Goal: Information Seeking & Learning: Learn about a topic

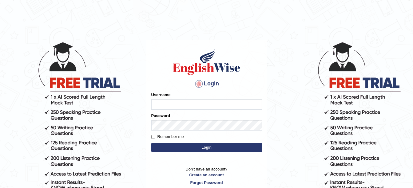
type input "amitpandey_parramatta"
click at [194, 148] on button "Login" at bounding box center [206, 147] width 111 height 9
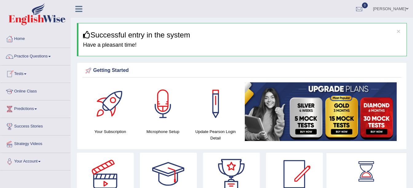
click at [29, 90] on link "Online Class" at bounding box center [35, 90] width 70 height 15
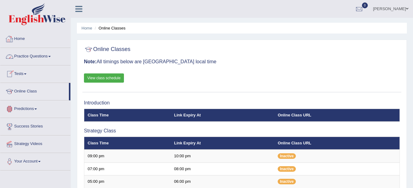
click at [53, 56] on link "Practice Questions" at bounding box center [35, 55] width 70 height 15
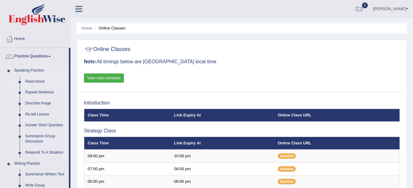
click at [35, 79] on link "Read Aloud" at bounding box center [45, 81] width 46 height 11
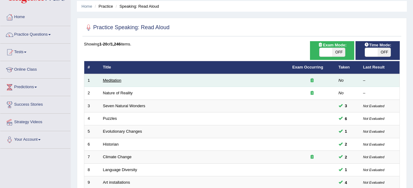
click at [116, 82] on link "Meditation" at bounding box center [112, 80] width 18 height 5
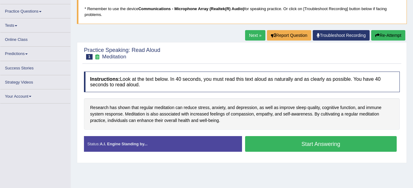
scroll to position [41, 0]
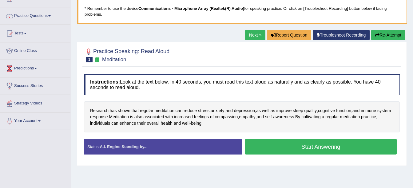
click at [257, 147] on button "Start Answering" at bounding box center [321, 147] width 152 height 16
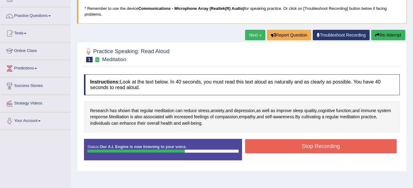
click at [274, 148] on button "Stop Recording" at bounding box center [321, 146] width 152 height 14
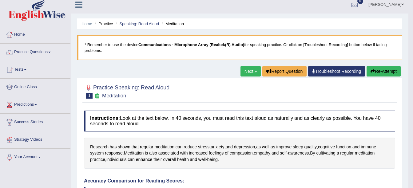
scroll to position [4, 0]
click at [379, 72] on button "Re-Attempt" at bounding box center [383, 71] width 34 height 10
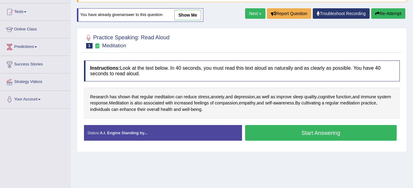
click at [281, 132] on button "Start Answering" at bounding box center [321, 133] width 152 height 16
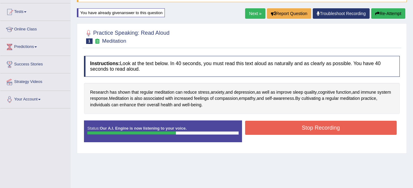
click at [291, 128] on button "Stop Recording" at bounding box center [321, 128] width 152 height 14
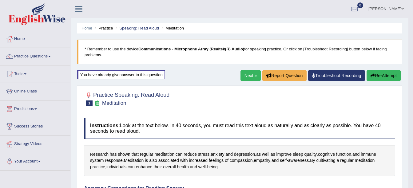
click at [376, 75] on button "Re-Attempt" at bounding box center [383, 75] width 34 height 10
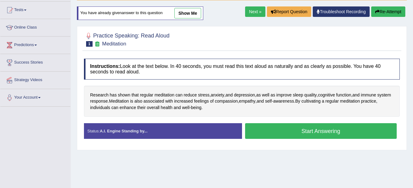
scroll to position [64, 0]
click at [263, 127] on button "Start Answering" at bounding box center [321, 131] width 152 height 16
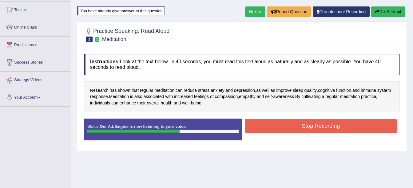
click at [285, 126] on button "Stop Recording" at bounding box center [321, 126] width 152 height 14
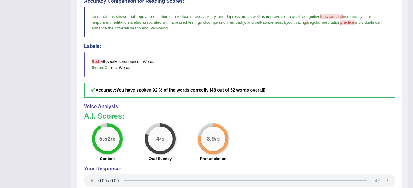
scroll to position [0, 0]
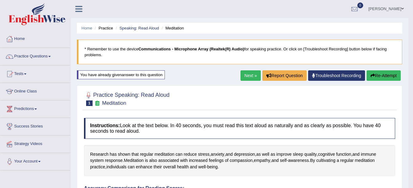
click at [246, 73] on link "Next »" at bounding box center [250, 75] width 20 height 10
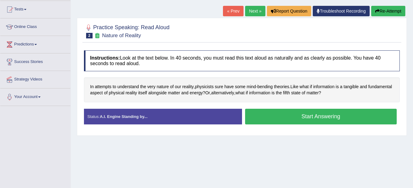
click at [265, 115] on button "Start Answering" at bounding box center [321, 117] width 152 height 16
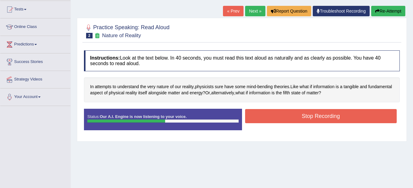
click at [284, 116] on button "Stop Recording" at bounding box center [321, 116] width 152 height 14
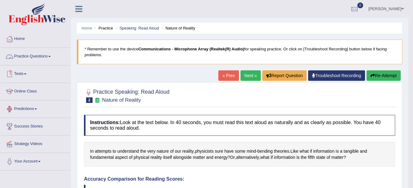
click at [56, 55] on link "Practice Questions" at bounding box center [35, 55] width 70 height 15
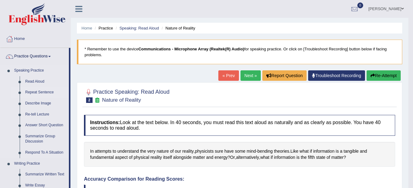
click at [32, 91] on link "Repeat Sentence" at bounding box center [45, 92] width 46 height 11
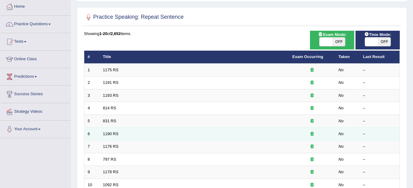
scroll to position [31, 0]
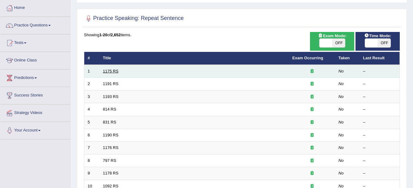
click at [110, 71] on link "1175 RS" at bounding box center [111, 71] width 16 height 5
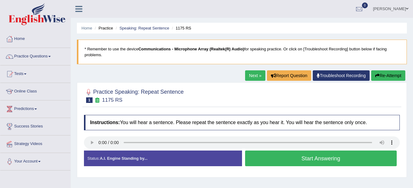
click at [284, 163] on button "Start Answering" at bounding box center [321, 159] width 152 height 16
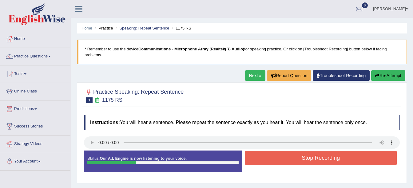
click at [292, 158] on button "Stop Recording" at bounding box center [321, 158] width 152 height 14
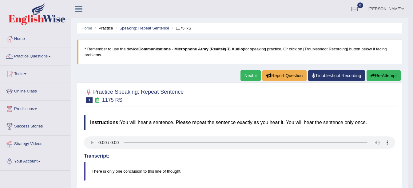
click at [247, 75] on link "Next »" at bounding box center [250, 75] width 20 height 10
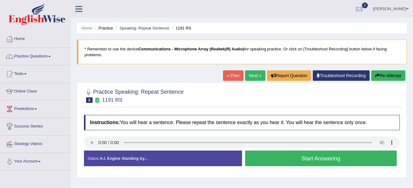
click at [271, 161] on button "Start Answering" at bounding box center [321, 159] width 152 height 16
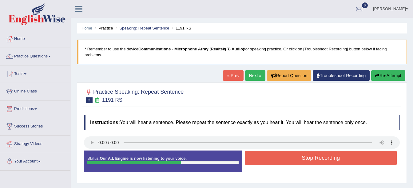
click at [289, 159] on button "Stop Recording" at bounding box center [321, 158] width 152 height 14
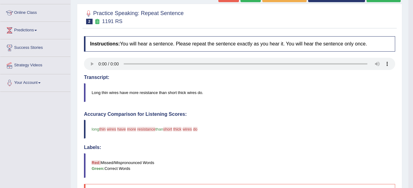
scroll to position [78, 0]
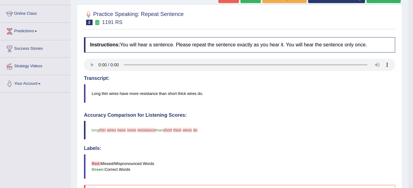
click at [148, 92] on blockquote "Long thin wires have more resistance than short thick wires do." at bounding box center [239, 93] width 311 height 19
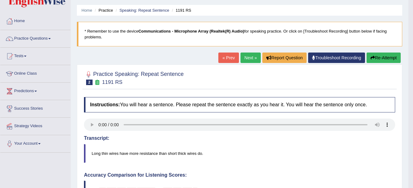
scroll to position [18, 0]
click at [246, 58] on link "Next »" at bounding box center [250, 58] width 20 height 10
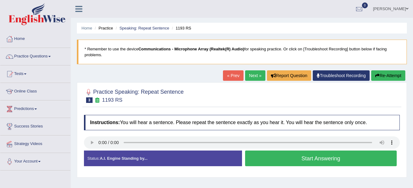
click at [281, 159] on button "Start Answering" at bounding box center [321, 159] width 152 height 16
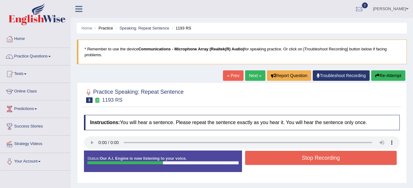
click at [310, 155] on button "Stop Recording" at bounding box center [321, 158] width 152 height 14
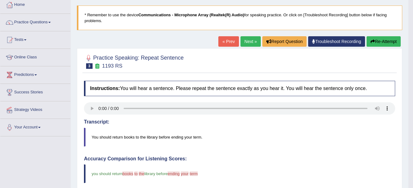
scroll to position [34, 0]
click at [243, 41] on link "Next »" at bounding box center [250, 42] width 20 height 10
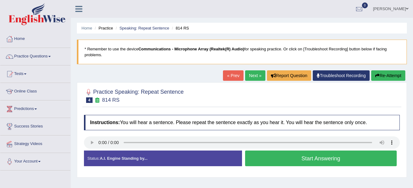
click at [260, 156] on button "Start Answering" at bounding box center [321, 159] width 152 height 16
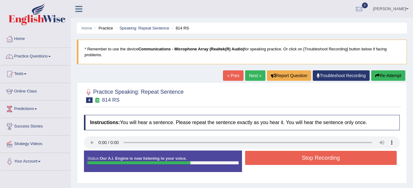
click at [283, 156] on button "Stop Recording" at bounding box center [321, 158] width 152 height 14
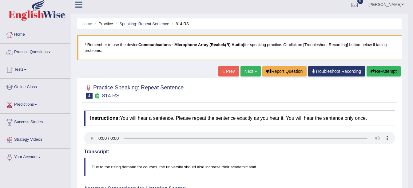
scroll to position [4, 0]
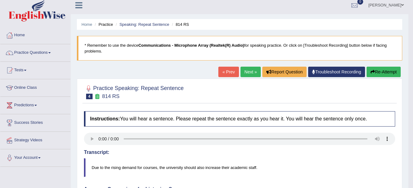
click at [249, 70] on link "Next »" at bounding box center [250, 72] width 20 height 10
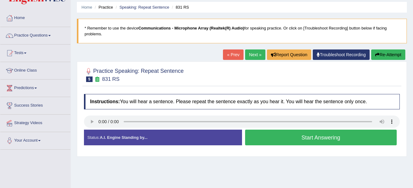
scroll to position [23, 0]
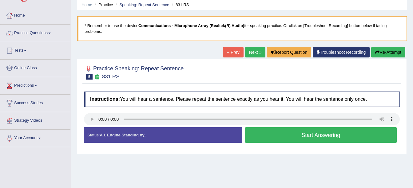
click at [255, 137] on button "Start Answering" at bounding box center [321, 135] width 152 height 16
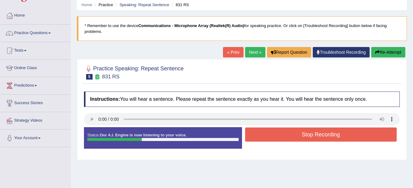
click at [273, 135] on button "Stop Recording" at bounding box center [321, 135] width 152 height 14
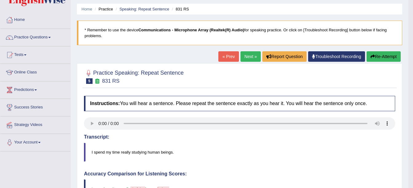
scroll to position [19, 0]
click at [247, 53] on link "Next »" at bounding box center [250, 57] width 20 height 10
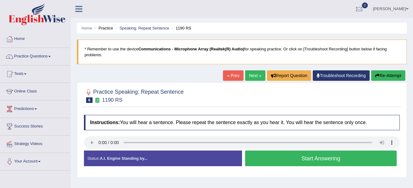
click at [261, 151] on button "Start Answering" at bounding box center [321, 159] width 152 height 16
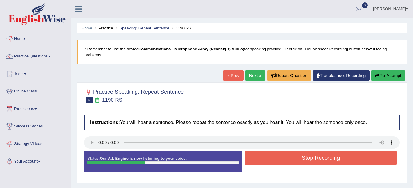
click at [281, 155] on button "Stop Recording" at bounding box center [321, 158] width 152 height 14
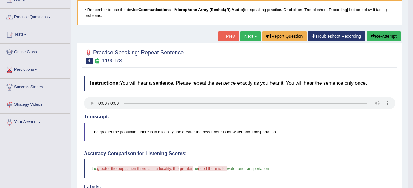
scroll to position [39, 0]
click at [250, 37] on link "Next »" at bounding box center [250, 36] width 20 height 10
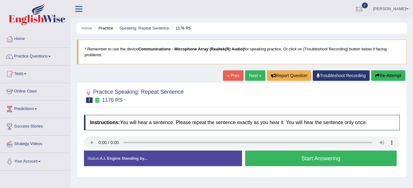
click at [261, 156] on button "Start Answering" at bounding box center [321, 159] width 152 height 16
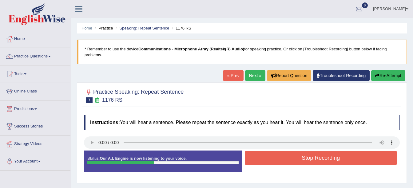
click at [287, 160] on button "Stop Recording" at bounding box center [321, 158] width 152 height 14
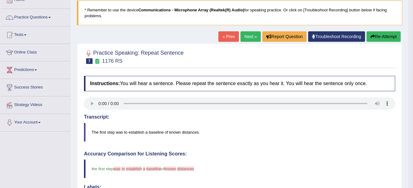
scroll to position [39, 0]
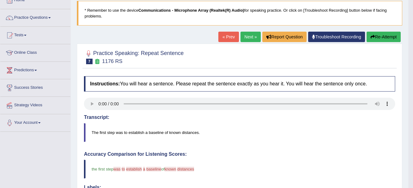
click at [249, 37] on link "Next »" at bounding box center [250, 37] width 20 height 10
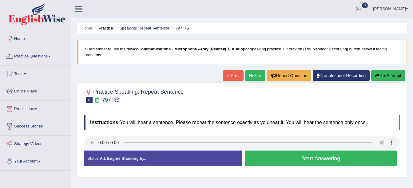
click at [260, 154] on button "Start Answering" at bounding box center [321, 159] width 152 height 16
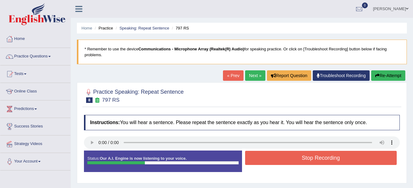
click at [287, 151] on button "Stop Recording" at bounding box center [321, 158] width 152 height 14
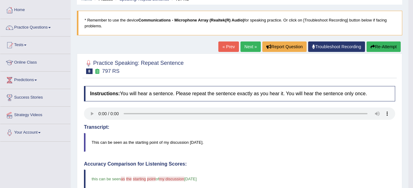
scroll to position [29, 0]
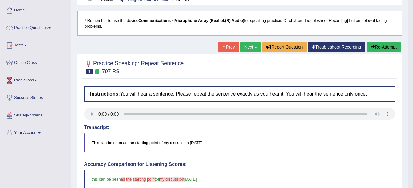
click at [246, 50] on link "Next »" at bounding box center [250, 47] width 20 height 10
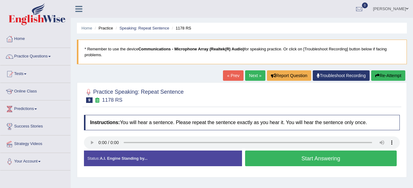
click at [278, 160] on button "Start Answering" at bounding box center [321, 159] width 152 height 16
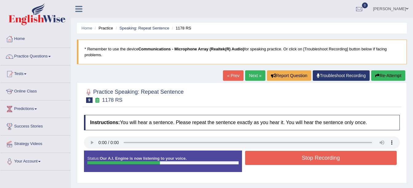
click at [299, 160] on button "Stop Recording" at bounding box center [321, 158] width 152 height 14
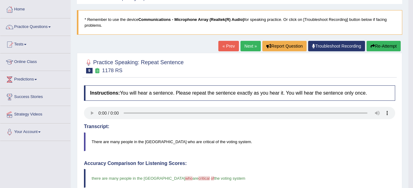
scroll to position [27, 0]
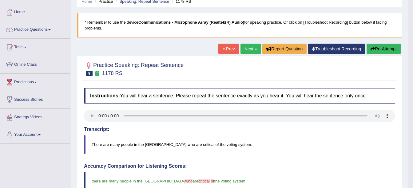
click at [249, 48] on link "Next »" at bounding box center [250, 49] width 20 height 10
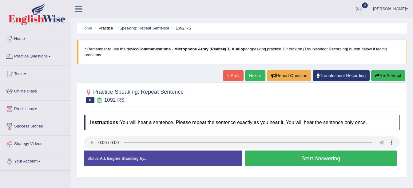
click at [262, 157] on button "Start Answering" at bounding box center [321, 159] width 152 height 16
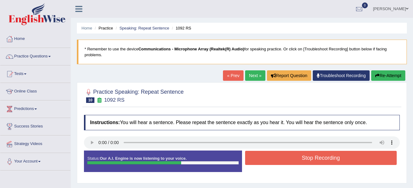
click at [290, 157] on button "Stop Recording" at bounding box center [321, 158] width 152 height 14
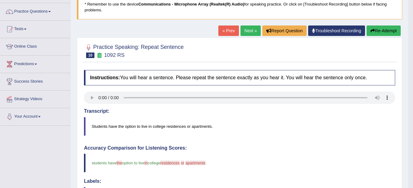
scroll to position [44, 0]
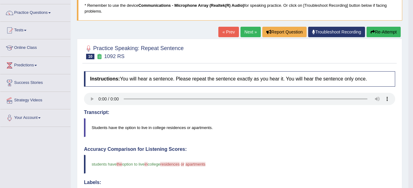
click at [245, 33] on link "Next »" at bounding box center [250, 32] width 20 height 10
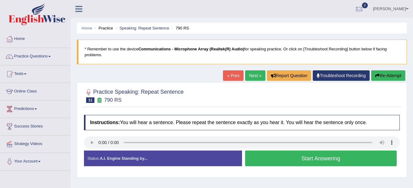
click at [277, 161] on button "Start Answering" at bounding box center [321, 159] width 152 height 16
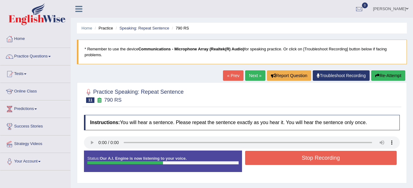
click at [291, 159] on button "Stop Recording" at bounding box center [321, 158] width 152 height 14
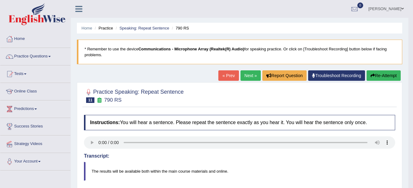
click at [246, 76] on link "Next »" at bounding box center [250, 75] width 20 height 10
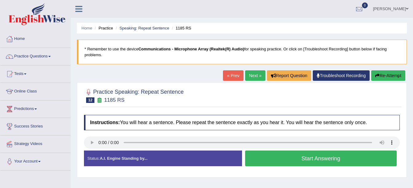
click at [262, 157] on button "Start Answering" at bounding box center [321, 159] width 152 height 16
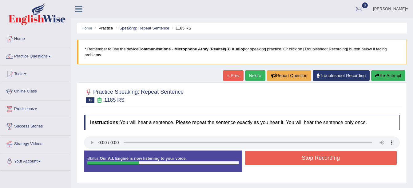
click at [278, 152] on button "Stop Recording" at bounding box center [321, 158] width 152 height 14
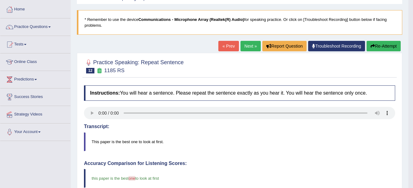
scroll to position [29, 0]
click at [247, 47] on link "Next »" at bounding box center [250, 46] width 20 height 10
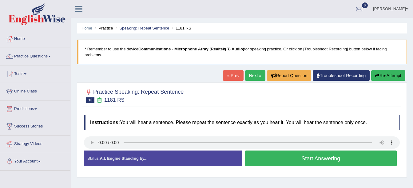
click at [263, 158] on button "Start Answering" at bounding box center [321, 159] width 152 height 16
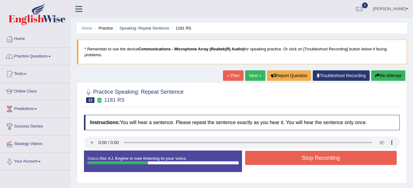
click at [278, 158] on button "Stop Recording" at bounding box center [321, 158] width 152 height 14
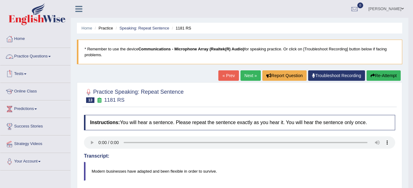
click at [50, 59] on link "Practice Questions" at bounding box center [35, 55] width 70 height 15
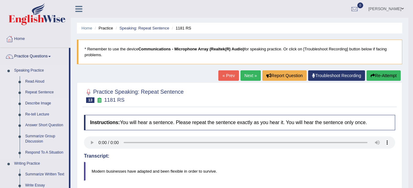
click at [41, 103] on link "Describe Image" at bounding box center [45, 103] width 46 height 11
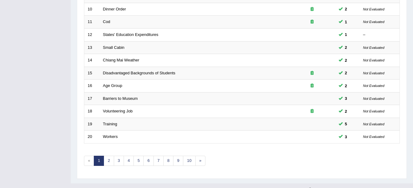
scroll to position [208, 0]
click at [160, 162] on link "7" at bounding box center [158, 160] width 10 height 10
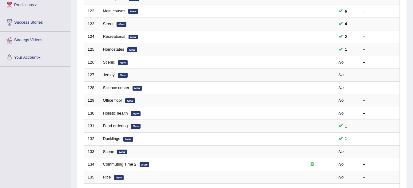
scroll to position [104, 0]
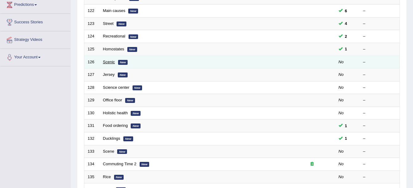
click at [108, 64] on link "Scenic" at bounding box center [109, 62] width 12 height 5
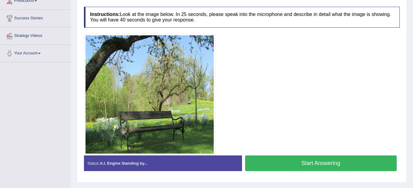
scroll to position [108, 0]
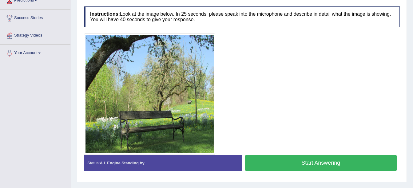
click at [280, 160] on button "Start Answering" at bounding box center [321, 163] width 152 height 16
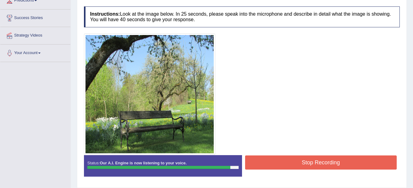
click at [299, 164] on button "Stop Recording" at bounding box center [321, 162] width 152 height 14
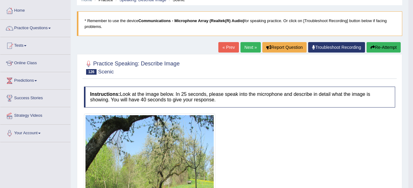
scroll to position [28, 0]
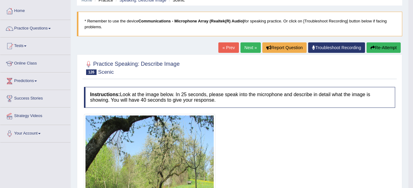
click at [245, 47] on link "Next »" at bounding box center [250, 47] width 20 height 10
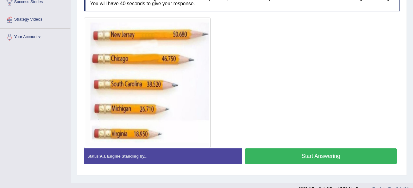
scroll to position [122, 0]
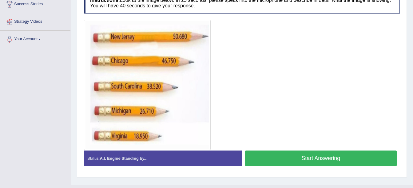
click at [285, 152] on button "Start Answering" at bounding box center [321, 159] width 152 height 16
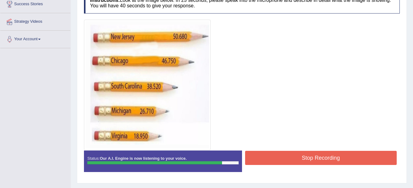
click at [291, 156] on button "Stop Recording" at bounding box center [321, 158] width 152 height 14
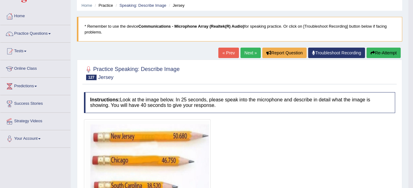
scroll to position [22, 0]
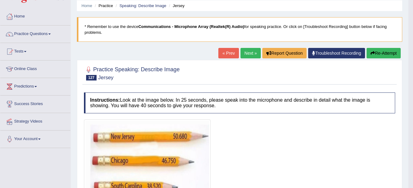
click at [244, 53] on link "Next »" at bounding box center [250, 53] width 20 height 10
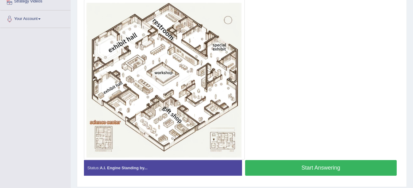
scroll to position [143, 0]
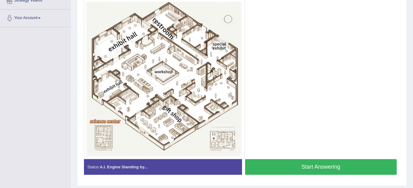
click at [300, 167] on button "Start Answering" at bounding box center [321, 167] width 152 height 16
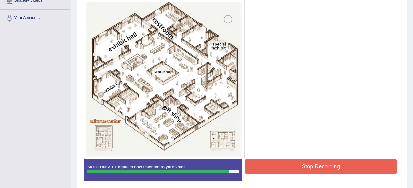
click at [302, 168] on button "Stop Recording" at bounding box center [321, 166] width 152 height 14
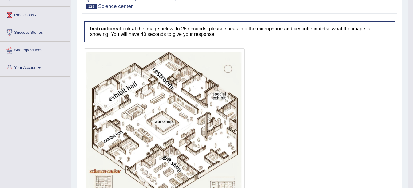
scroll to position [0, 0]
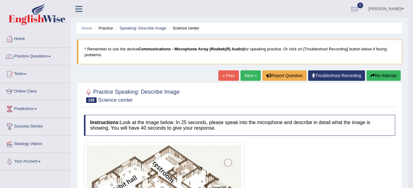
click at [246, 75] on link "Next »" at bounding box center [250, 75] width 20 height 10
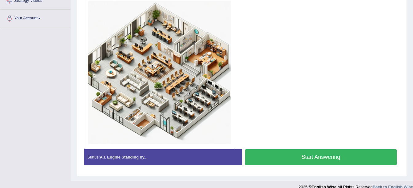
scroll to position [151, 0]
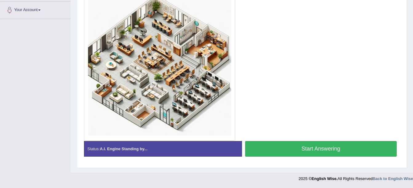
click at [257, 146] on button "Start Answering" at bounding box center [321, 149] width 152 height 16
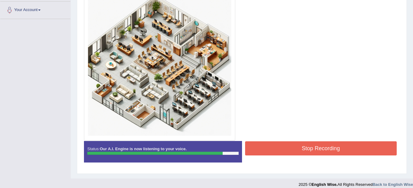
click at [271, 146] on button "Stop Recording" at bounding box center [321, 148] width 152 height 14
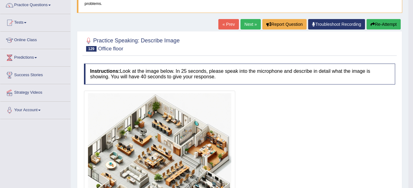
scroll to position [51, 0]
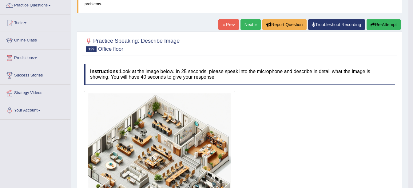
click at [245, 21] on link "Next »" at bounding box center [250, 24] width 20 height 10
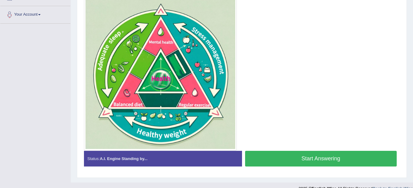
scroll to position [147, 0]
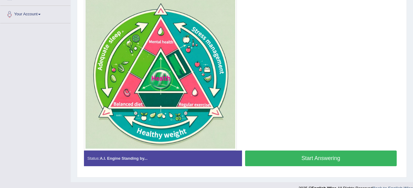
click at [306, 158] on button "Start Answering" at bounding box center [321, 159] width 152 height 16
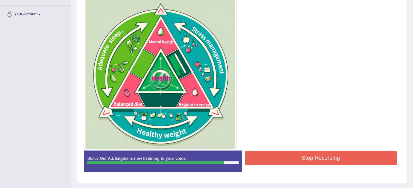
click at [305, 158] on button "Stop Recording" at bounding box center [321, 158] width 152 height 14
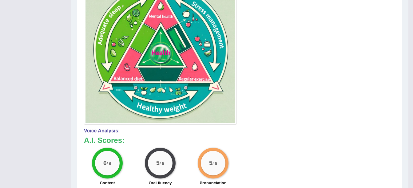
scroll to position [171, 0]
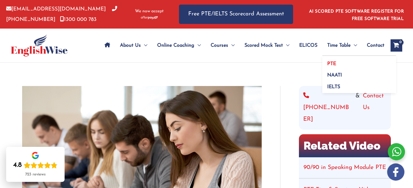
click at [337, 62] on link "PTE" at bounding box center [359, 62] width 74 height 12
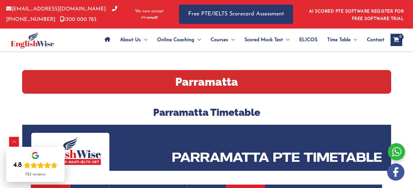
scroll to position [117, 0]
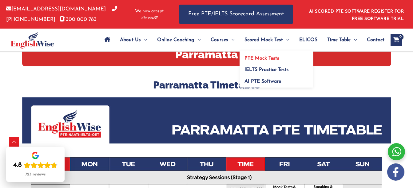
click at [275, 58] on span "PTE Mock Tests" at bounding box center [261, 58] width 35 height 5
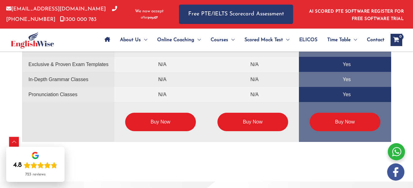
scroll to position [1557, 0]
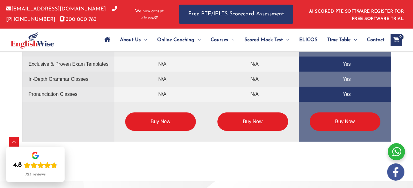
click at [162, 125] on link "Buy Now" at bounding box center [160, 121] width 71 height 18
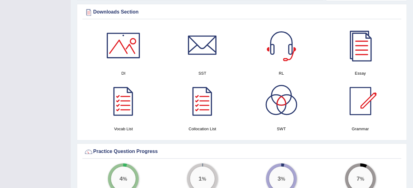
scroll to position [306, 0]
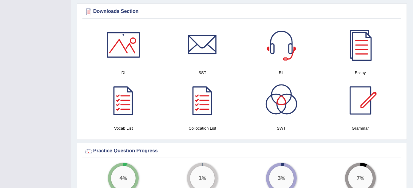
click at [358, 53] on div at bounding box center [360, 44] width 43 height 43
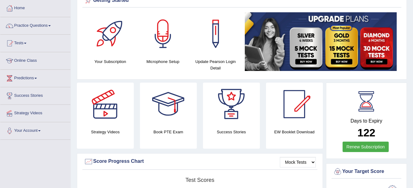
scroll to position [0, 0]
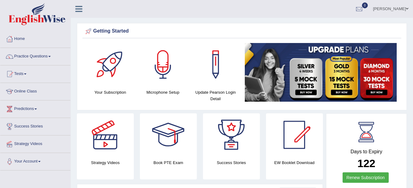
click at [51, 56] on span at bounding box center [49, 56] width 2 height 1
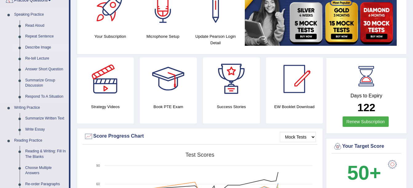
scroll to position [61, 0]
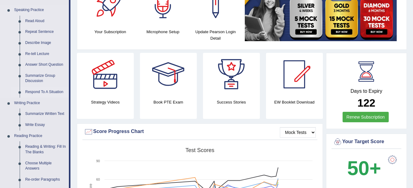
click at [40, 91] on link "Respond To A Situation" at bounding box center [45, 92] width 46 height 11
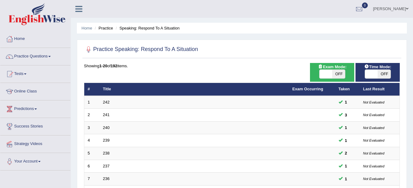
click at [337, 72] on span "OFF" at bounding box center [338, 74] width 13 height 9
checkbox input "true"
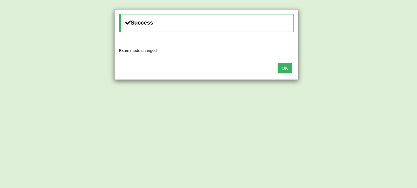
click at [290, 71] on button "OK" at bounding box center [285, 68] width 14 height 10
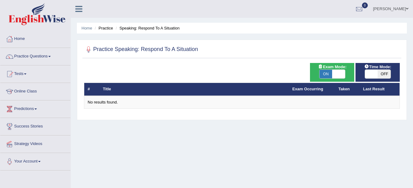
click at [326, 73] on span "ON" at bounding box center [325, 74] width 13 height 9
checkbox input "false"
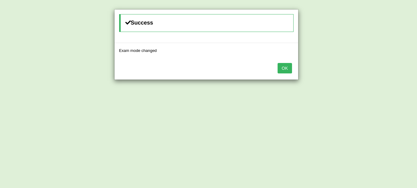
click at [288, 64] on button "OK" at bounding box center [285, 68] width 14 height 10
